Goal: Information Seeking & Learning: Learn about a topic

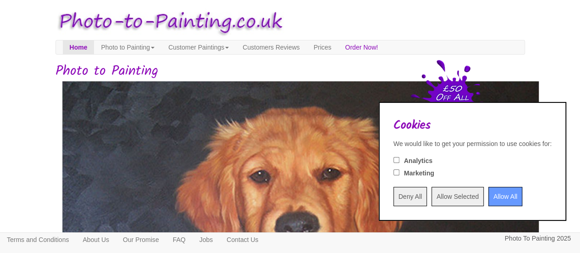
click at [488, 190] on input "Allow All" at bounding box center [505, 196] width 34 height 19
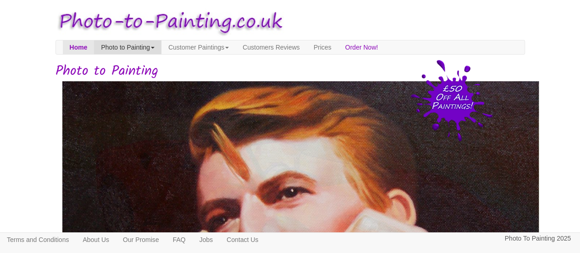
click at [147, 48] on link "Photo to Painting" at bounding box center [127, 47] width 67 height 14
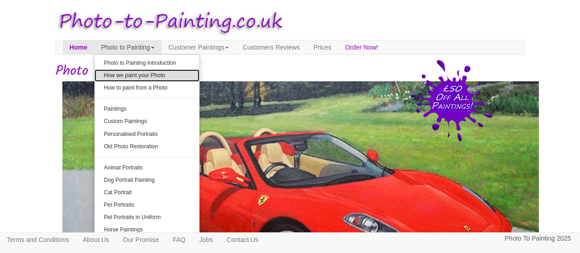
click at [155, 76] on link "How we paint your Photo" at bounding box center [146, 75] width 105 height 12
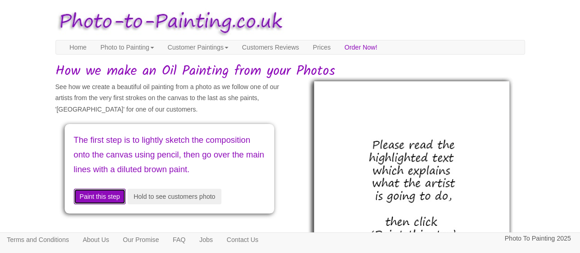
click at [120, 204] on button "Paint this step" at bounding box center [100, 197] width 52 height 16
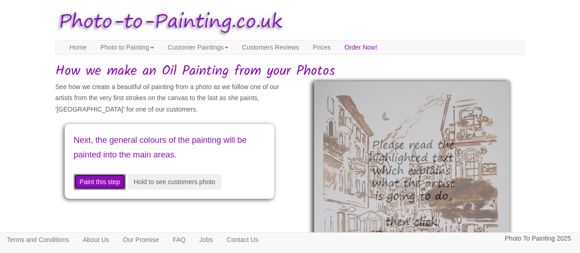
click at [123, 177] on button "Paint this step" at bounding box center [100, 182] width 52 height 16
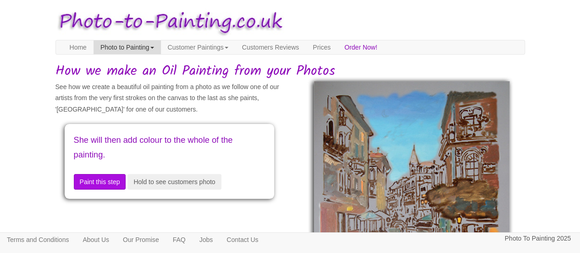
click at [126, 40] on link "Photo to Painting" at bounding box center [127, 47] width 67 height 14
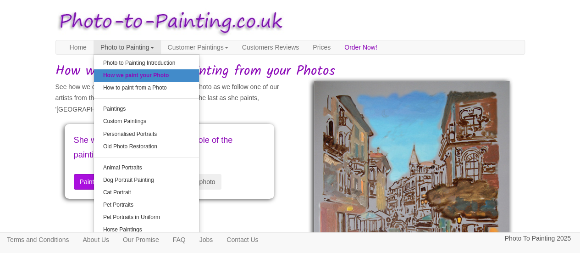
click at [274, 109] on p "See how we create a beautiful oil painting from a photo as we follow one of our…" at bounding box center [169, 98] width 228 height 34
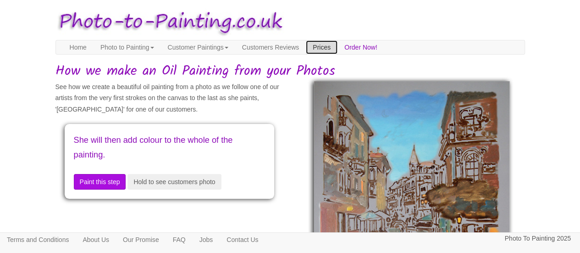
click at [338, 46] on link "Prices" at bounding box center [322, 47] width 32 height 14
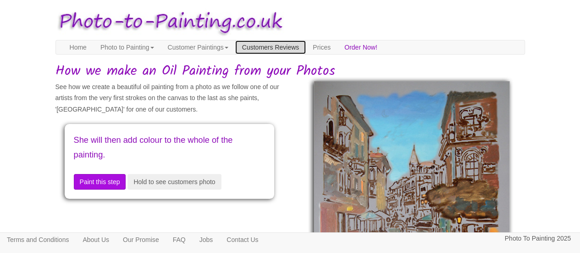
click at [306, 53] on link "Customers Reviews" at bounding box center [270, 47] width 71 height 14
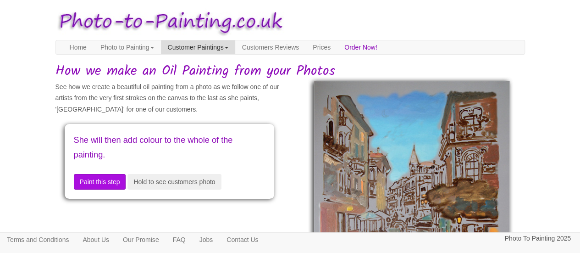
click at [214, 50] on link "Customer Paintings" at bounding box center [198, 47] width 74 height 14
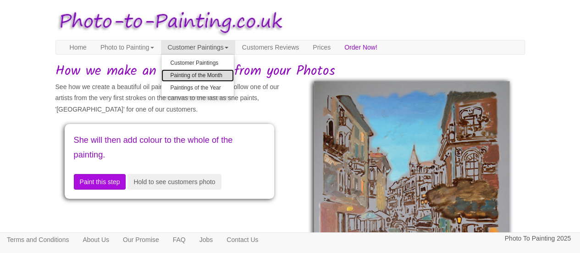
click at [210, 75] on link "Painting of the Month" at bounding box center [197, 75] width 72 height 12
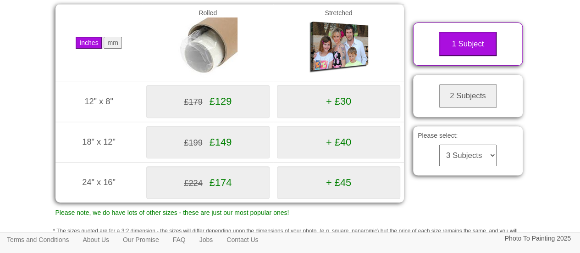
scroll to position [138, 0]
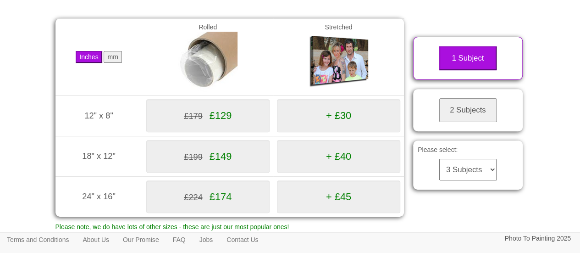
click at [499, 179] on div "Please select: 3 Subjects 4 Subjects 5 Subjects 6 Subjects 7 Subjects 8 Subject…" at bounding box center [468, 164] width 110 height 49
click at [491, 179] on select "3 Subjects 4 Subjects 5 Subjects 6 Subjects 7 Subjects 8 Subjects 9 Subjects 10…" at bounding box center [467, 170] width 57 height 22
click at [535, 186] on body "Toggle navigation Menu Home Photo to Painting Photo to Painting Introduction Ho…" at bounding box center [290, 145] width 580 height 557
click at [488, 122] on button "2 Subjects" at bounding box center [467, 110] width 57 height 24
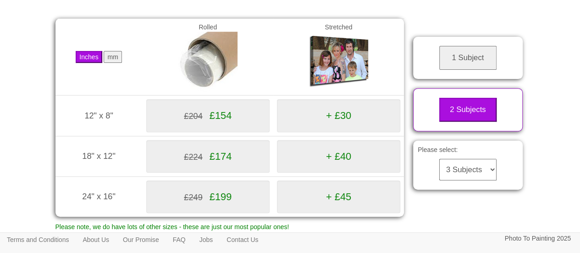
click at [476, 70] on button "1 Subject" at bounding box center [467, 58] width 57 height 24
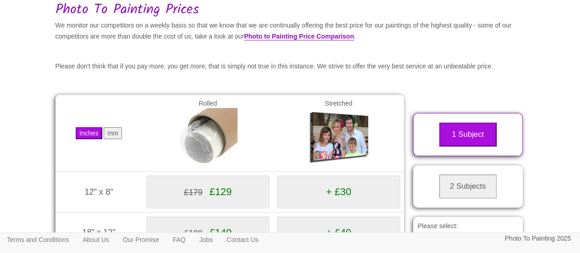
scroll to position [43, 0]
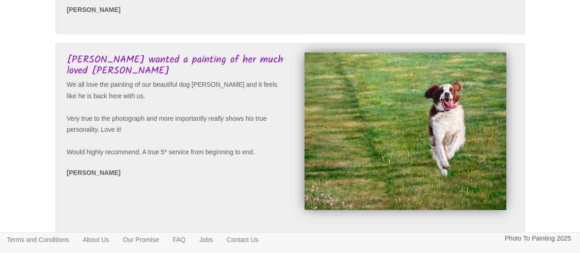
scroll to position [321, 0]
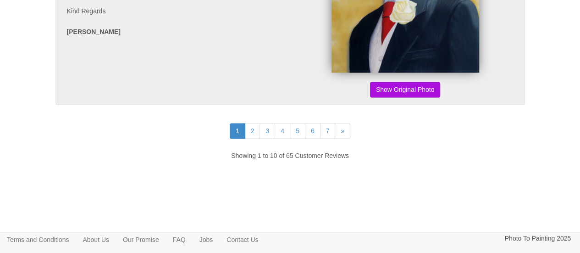
scroll to position [2190, 0]
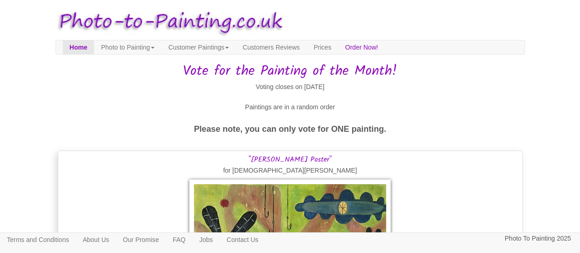
scroll to position [138, 0]
